Goal: Task Accomplishment & Management: Use online tool/utility

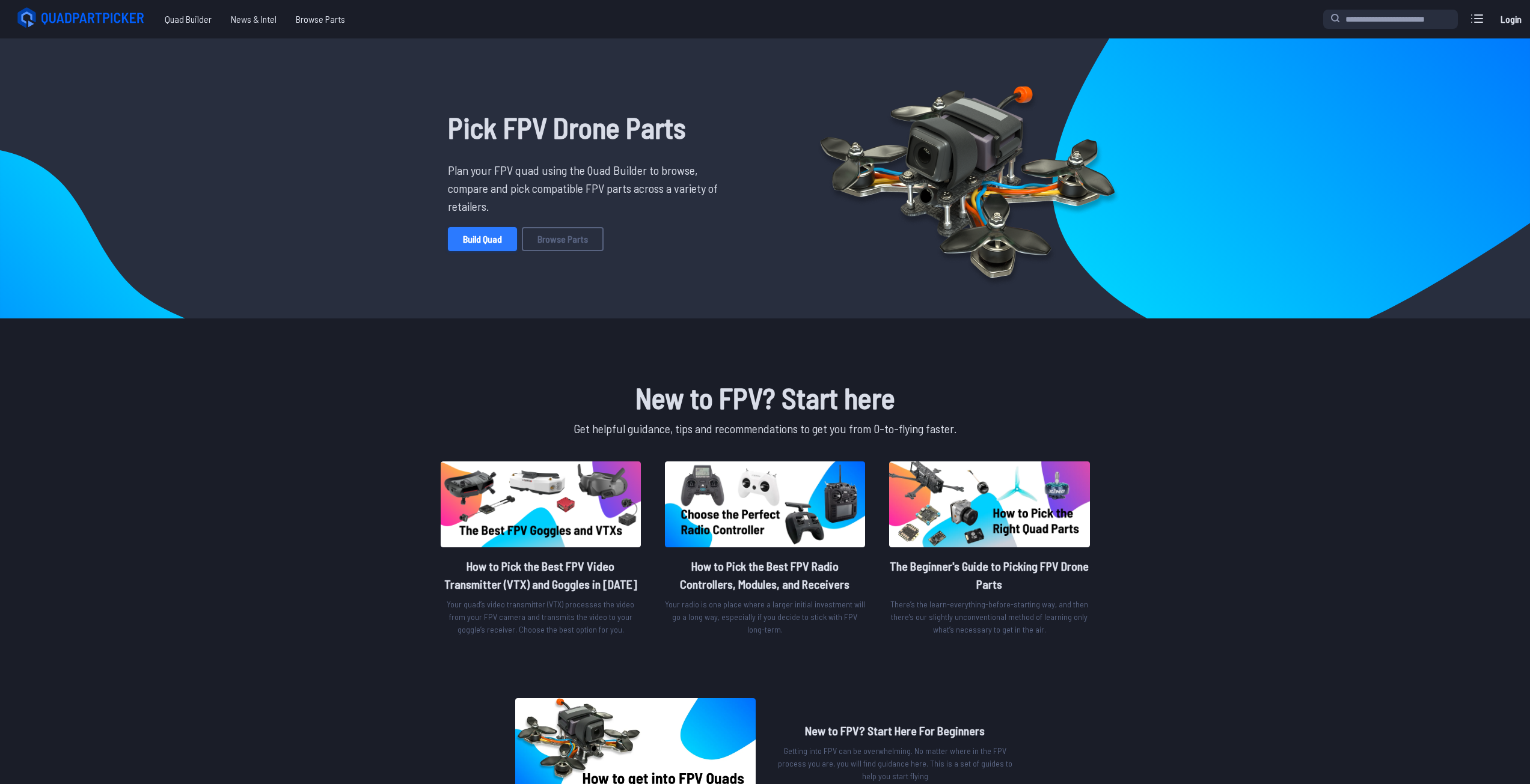
click at [511, 241] on link "Build Quad" at bounding box center [482, 239] width 69 height 24
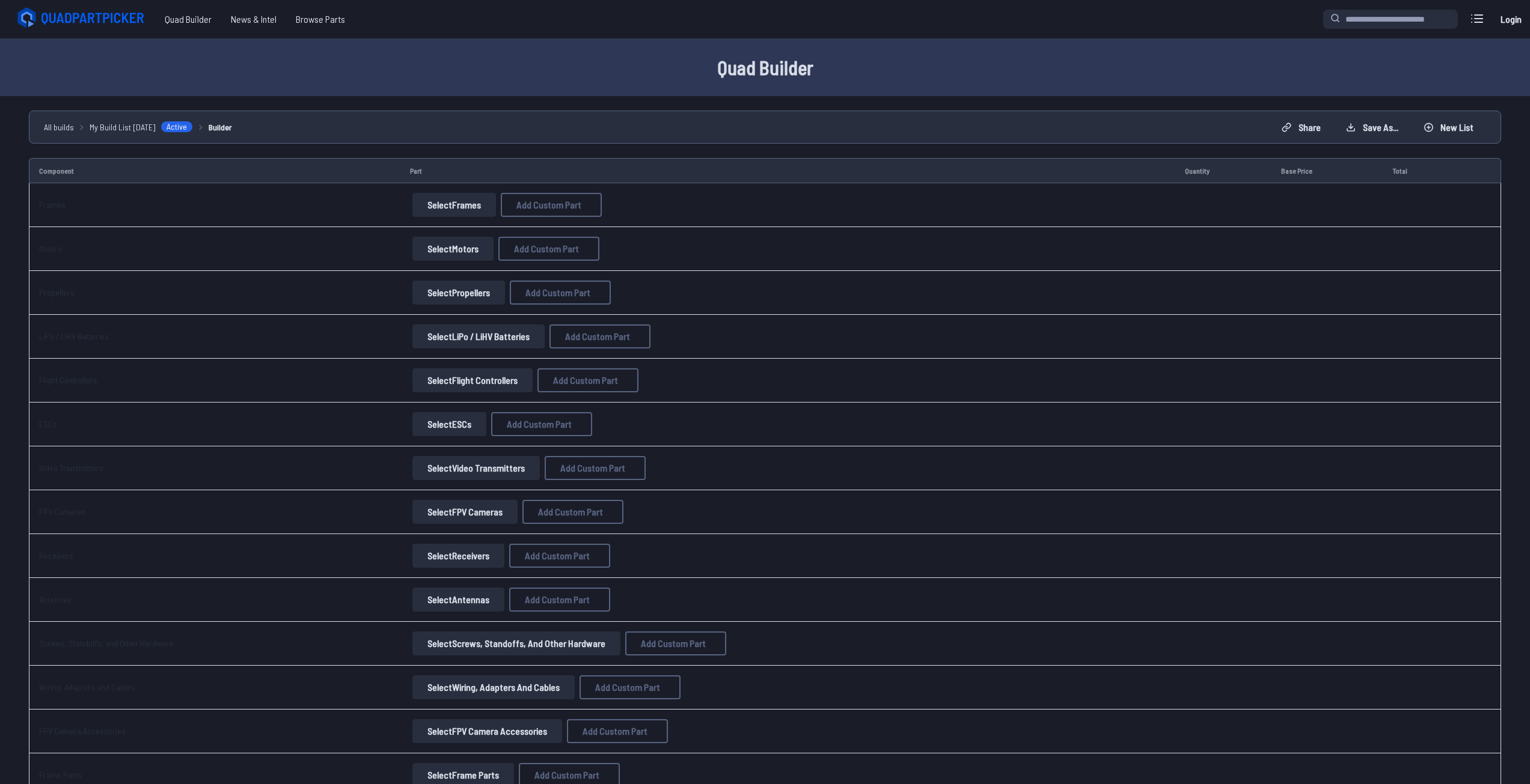
click at [450, 205] on button "Select Frames" at bounding box center [454, 204] width 83 height 24
click at [470, 202] on button "Select Frames" at bounding box center [454, 204] width 83 height 24
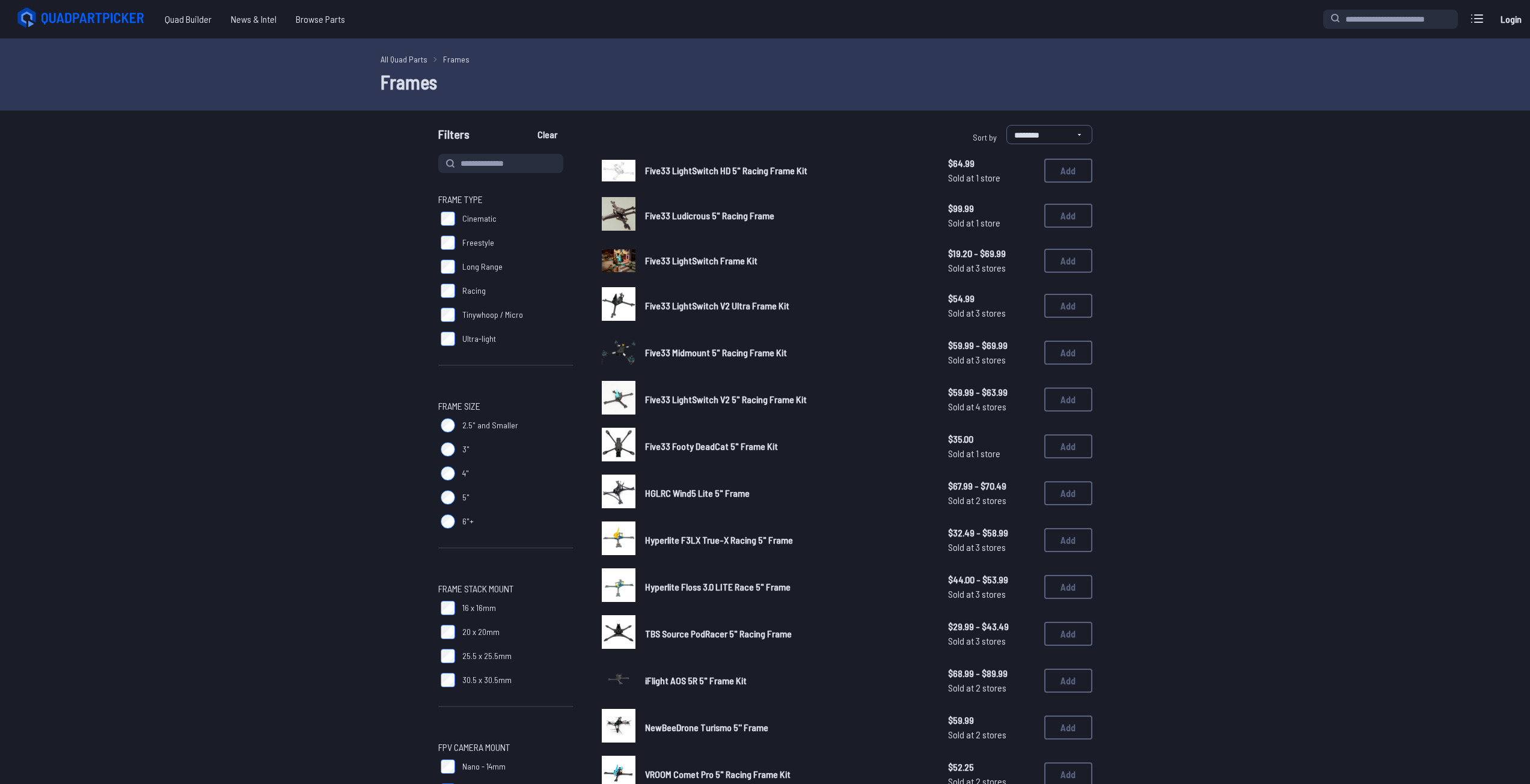
click at [692, 171] on span "Five33 LightSwitch HD 5" Racing Frame Kit" at bounding box center [726, 170] width 162 height 12
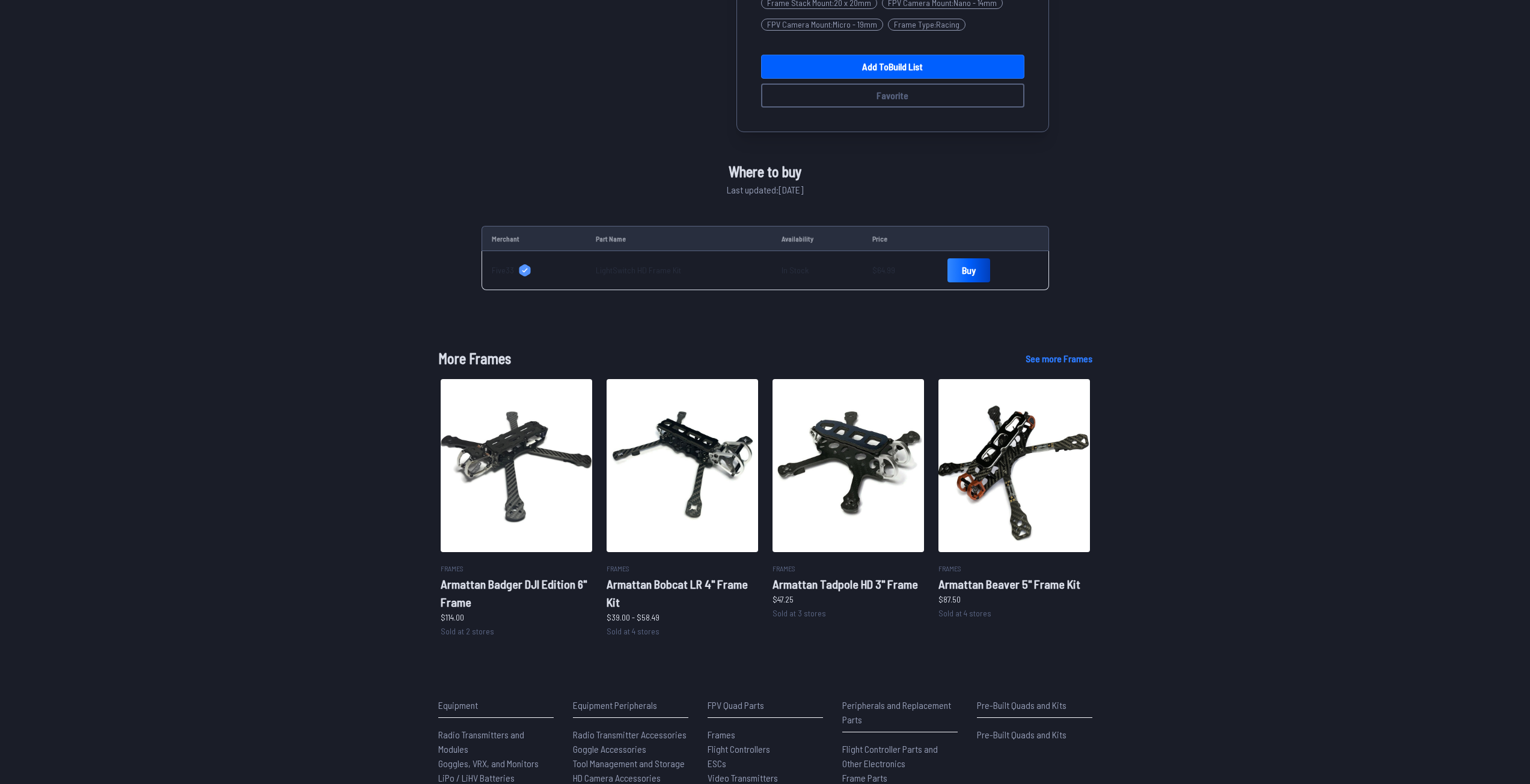
scroll to position [361, 0]
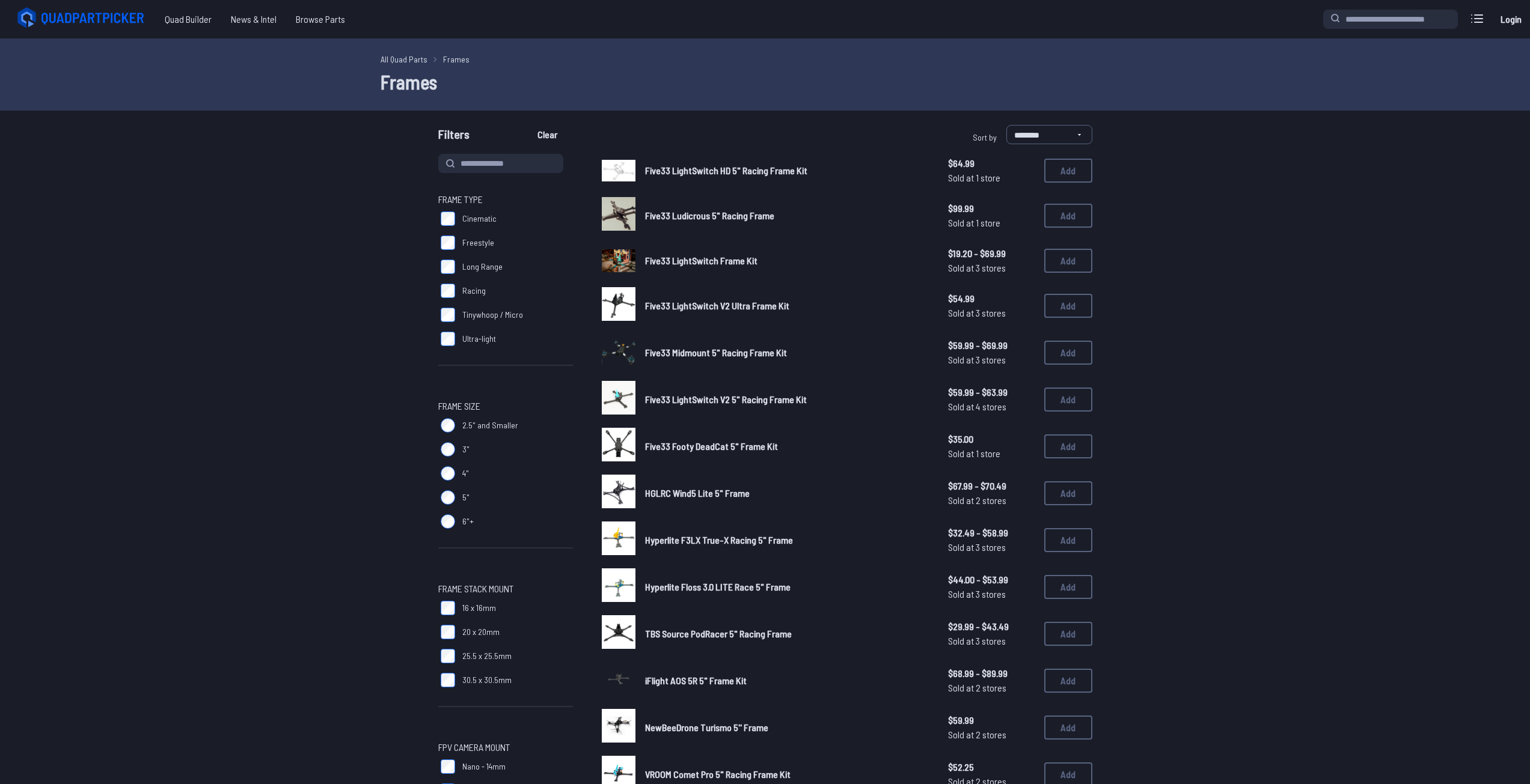
click at [682, 264] on span "Five33 LightSwitch Frame Kit" at bounding box center [701, 260] width 112 height 12
